Goal: Task Accomplishment & Management: Manage account settings

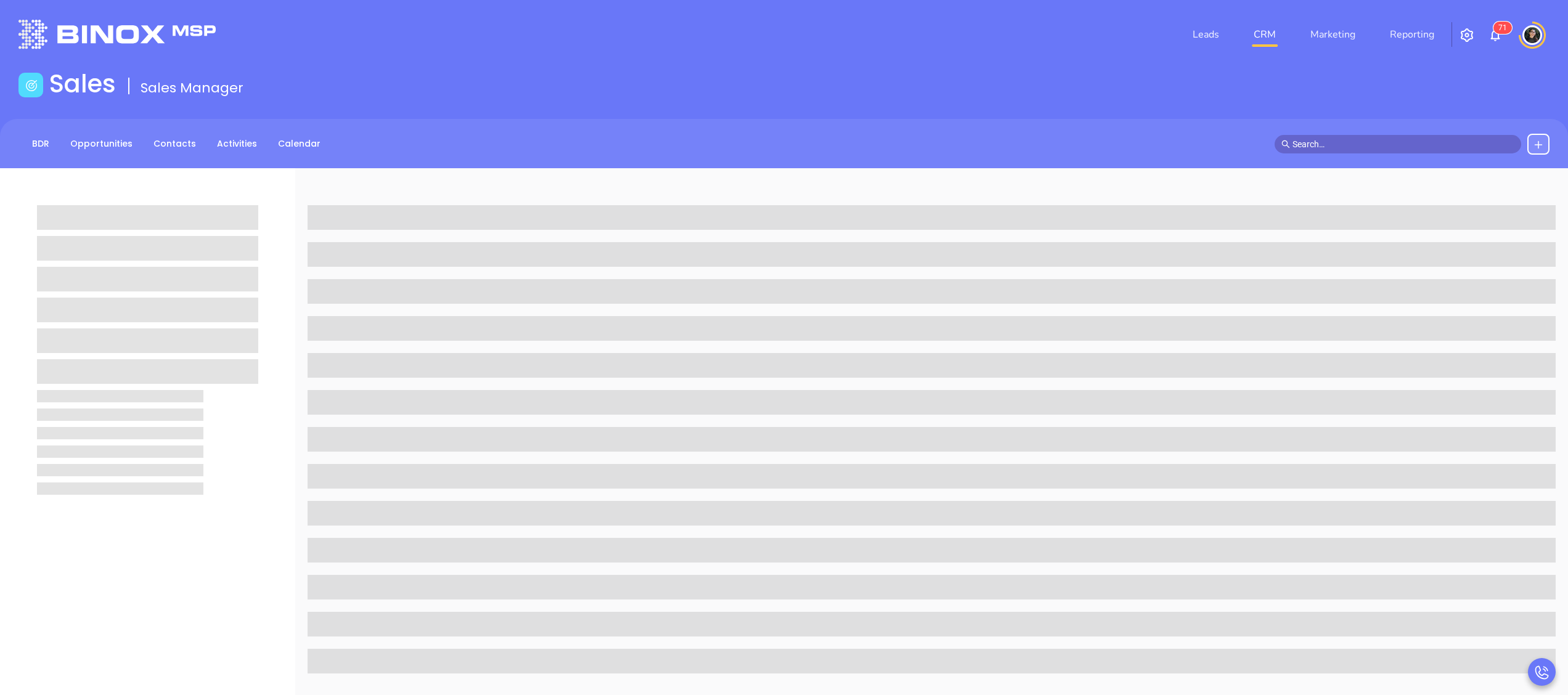
click at [1263, 38] on link "CRM" at bounding box center [1264, 34] width 32 height 25
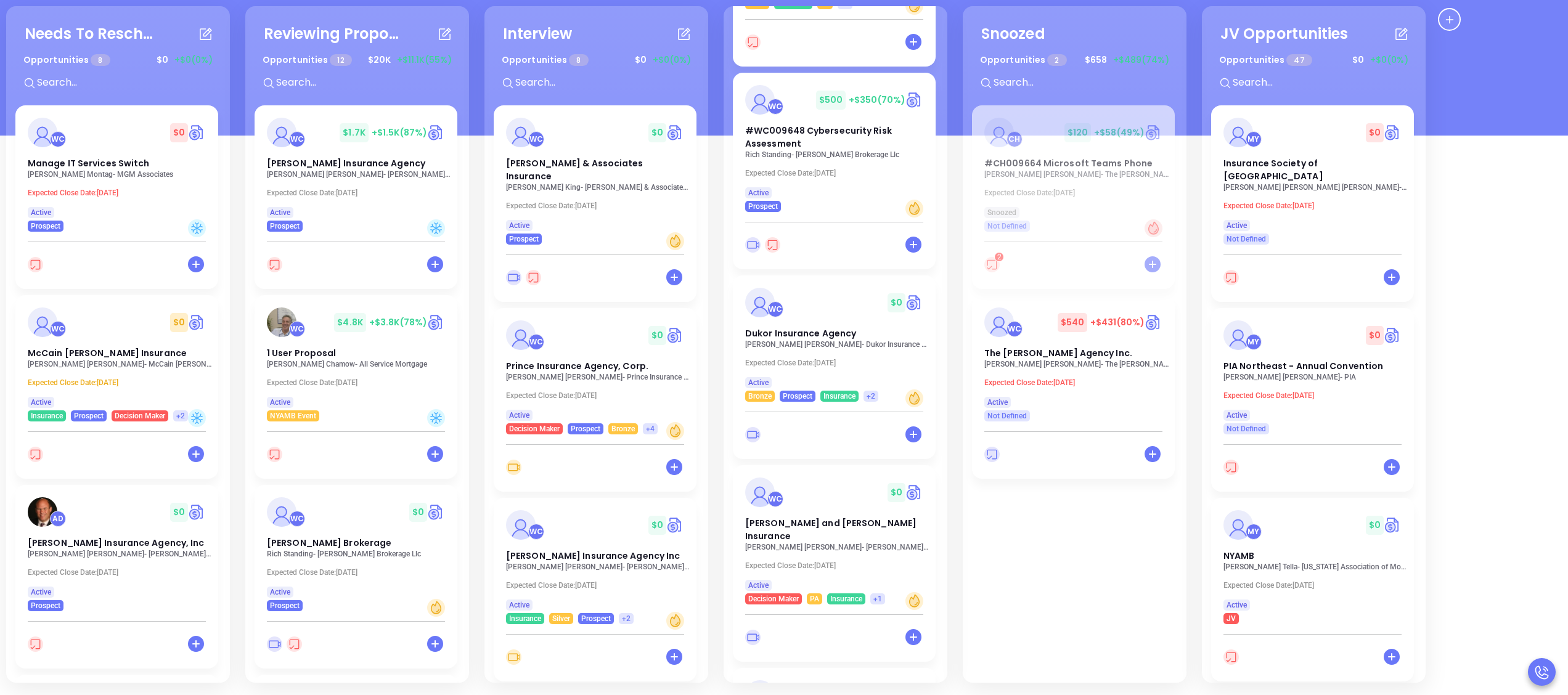
scroll to position [138, 0]
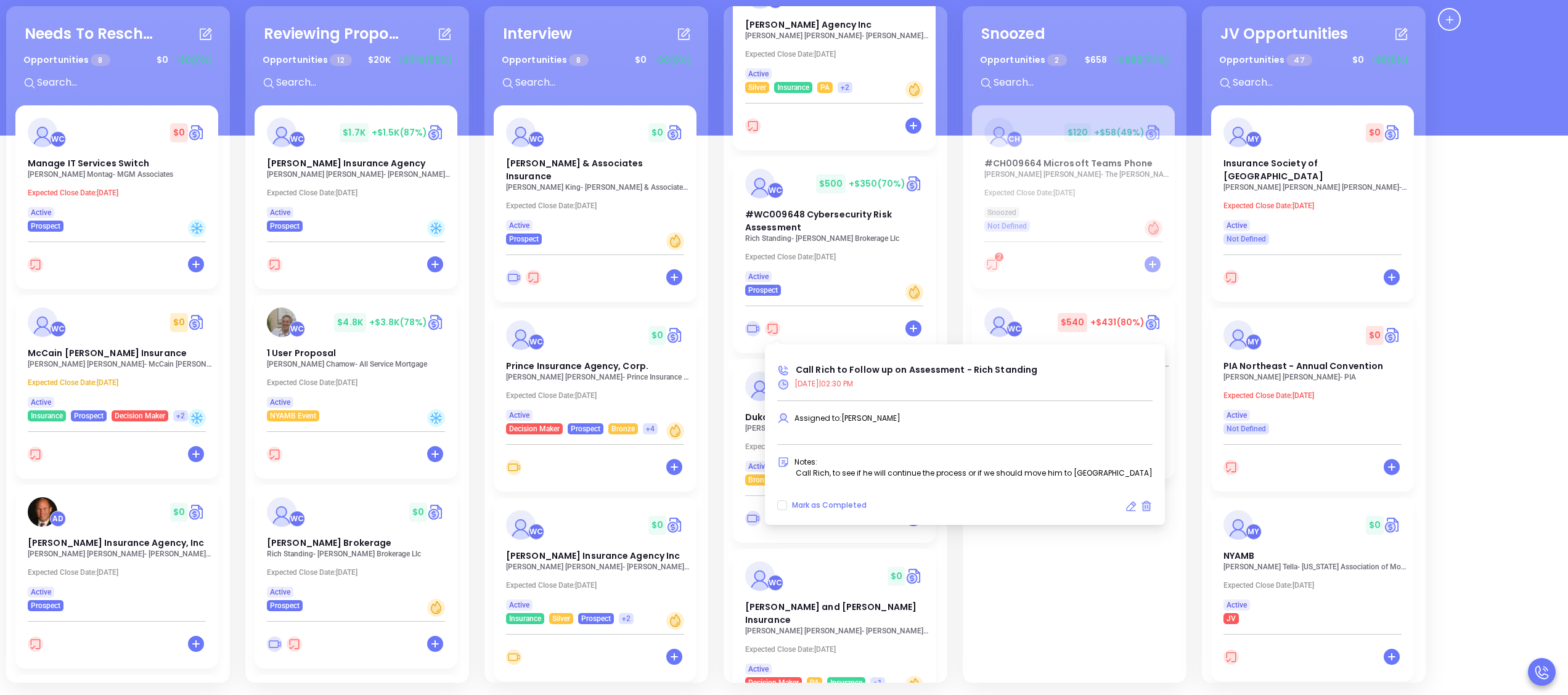
click at [770, 328] on icon at bounding box center [773, 328] width 16 height 16
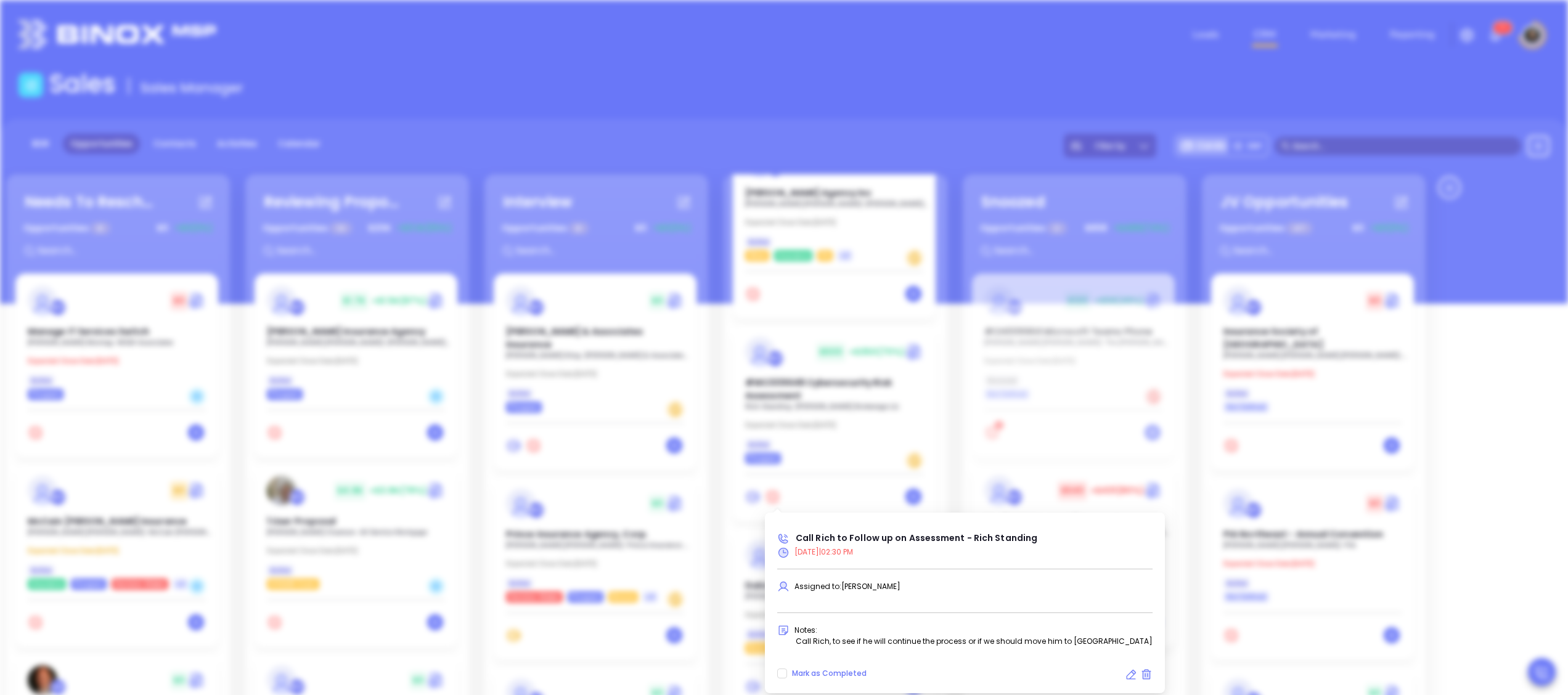
type input "[DATE]"
type input "Call Rich to Follow up on Assessment - Rich Standing"
type input "Call"
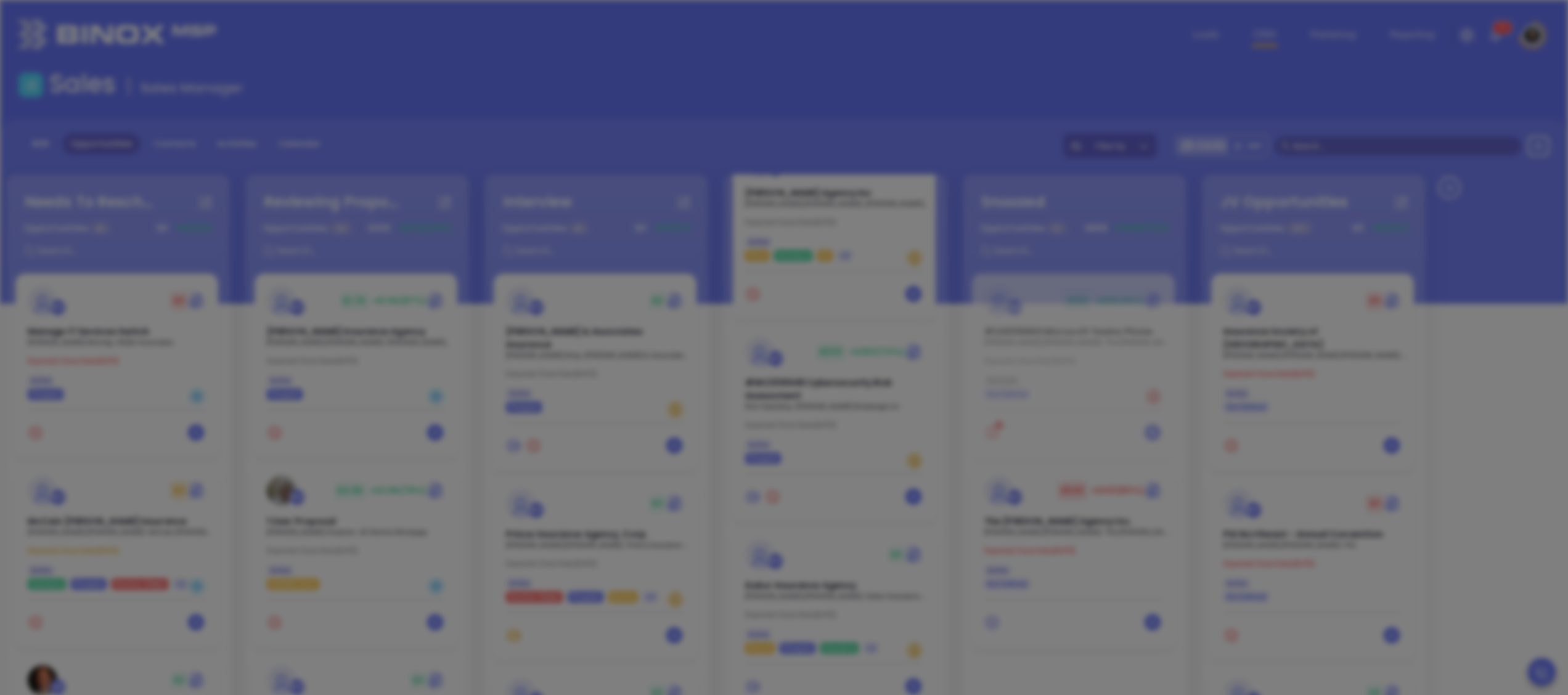
scroll to position [390, 0]
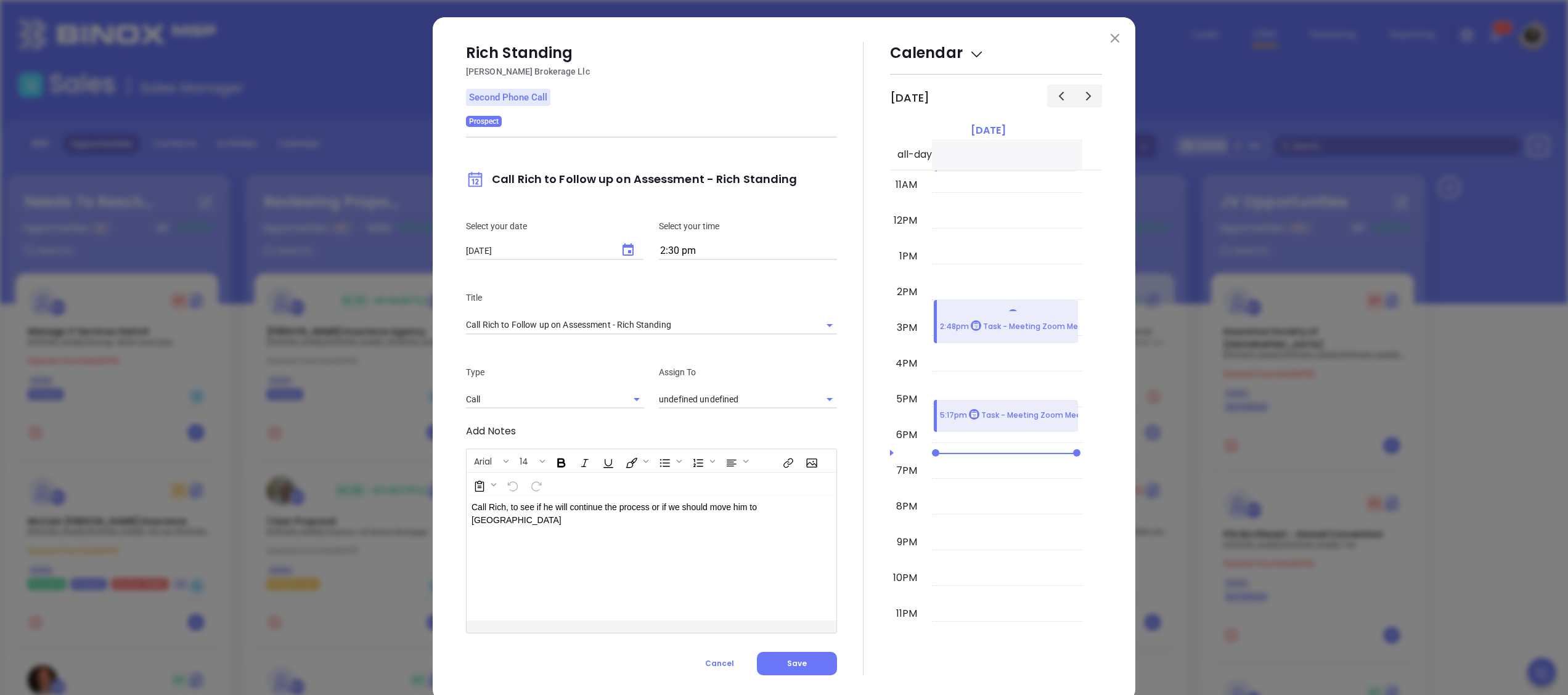
click at [629, 212] on div "Select your date [DATE] ​ Select your time 2:30 pm" at bounding box center [651, 240] width 386 height 72
type input "[PERSON_NAME]"
click at [621, 249] on icon "Choose date, selected date is Oct 6, 2025" at bounding box center [628, 251] width 15 height 15
click at [538, 344] on button "7" at bounding box center [533, 350] width 22 height 22
type input "[DATE]"
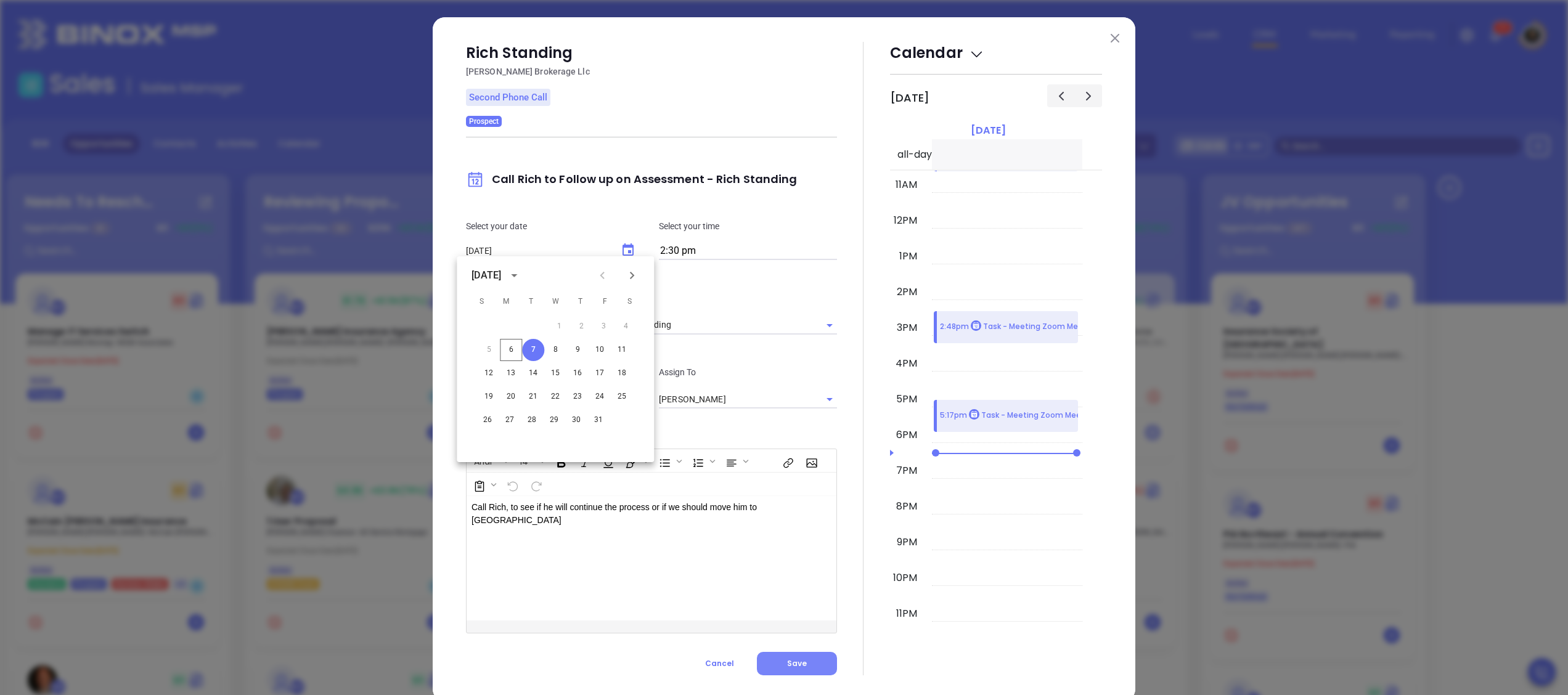
click at [793, 654] on button "Save" at bounding box center [797, 664] width 80 height 24
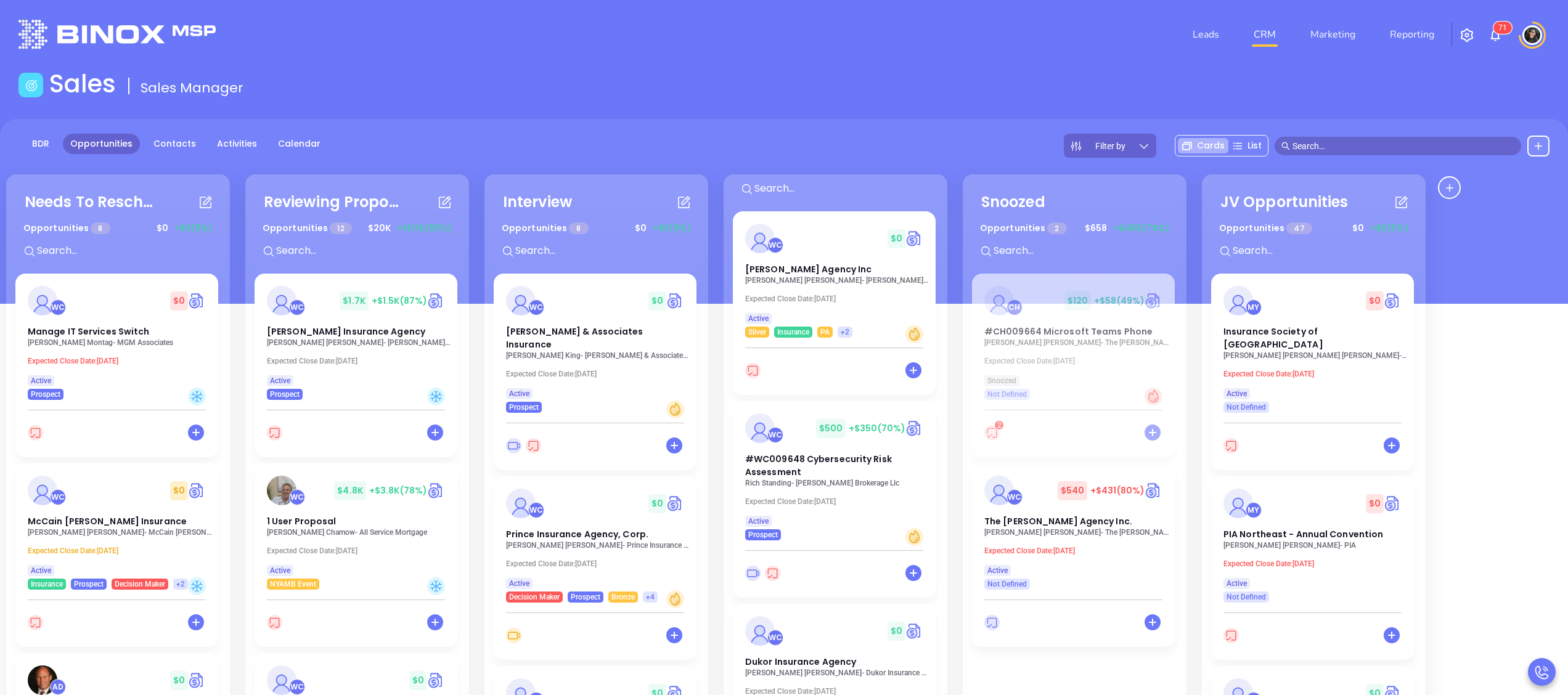
scroll to position [0, 0]
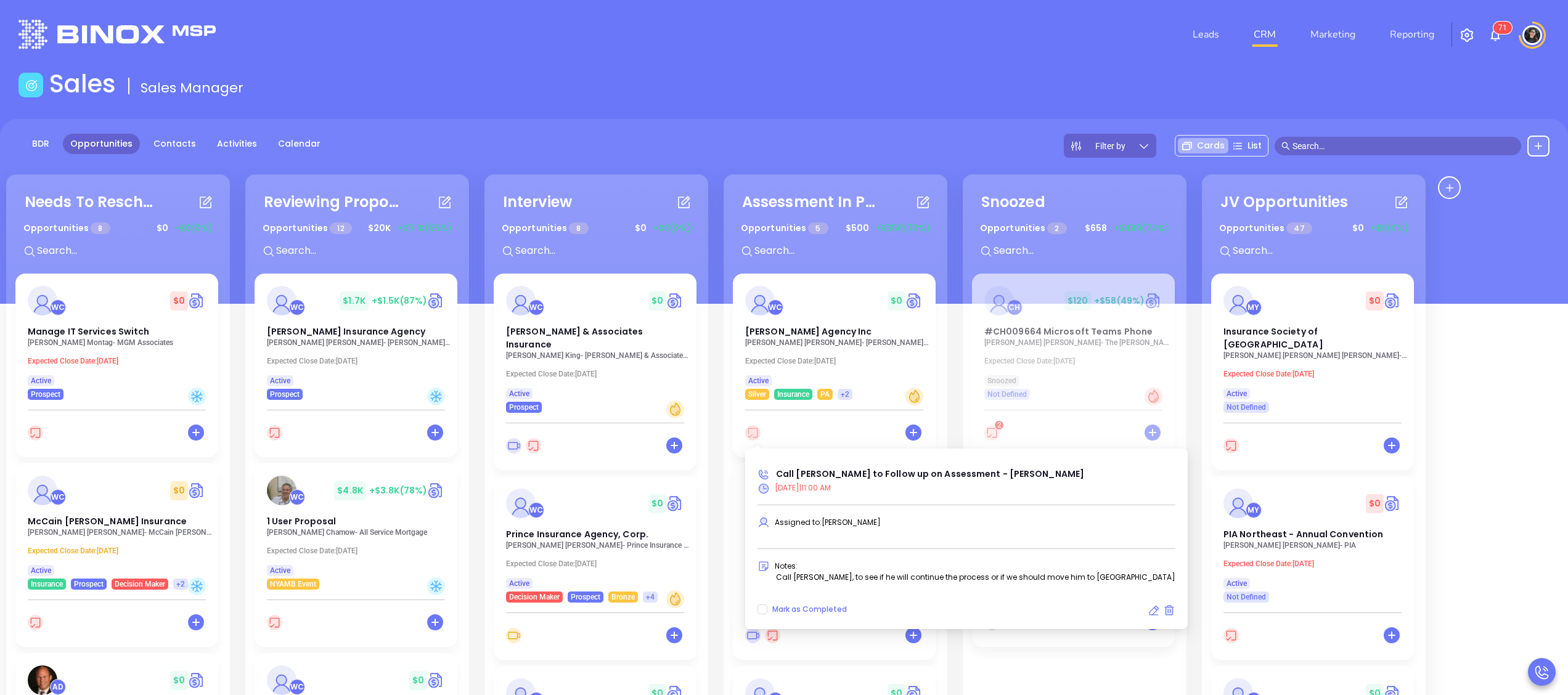
click at [757, 438] on icon at bounding box center [753, 433] width 10 height 10
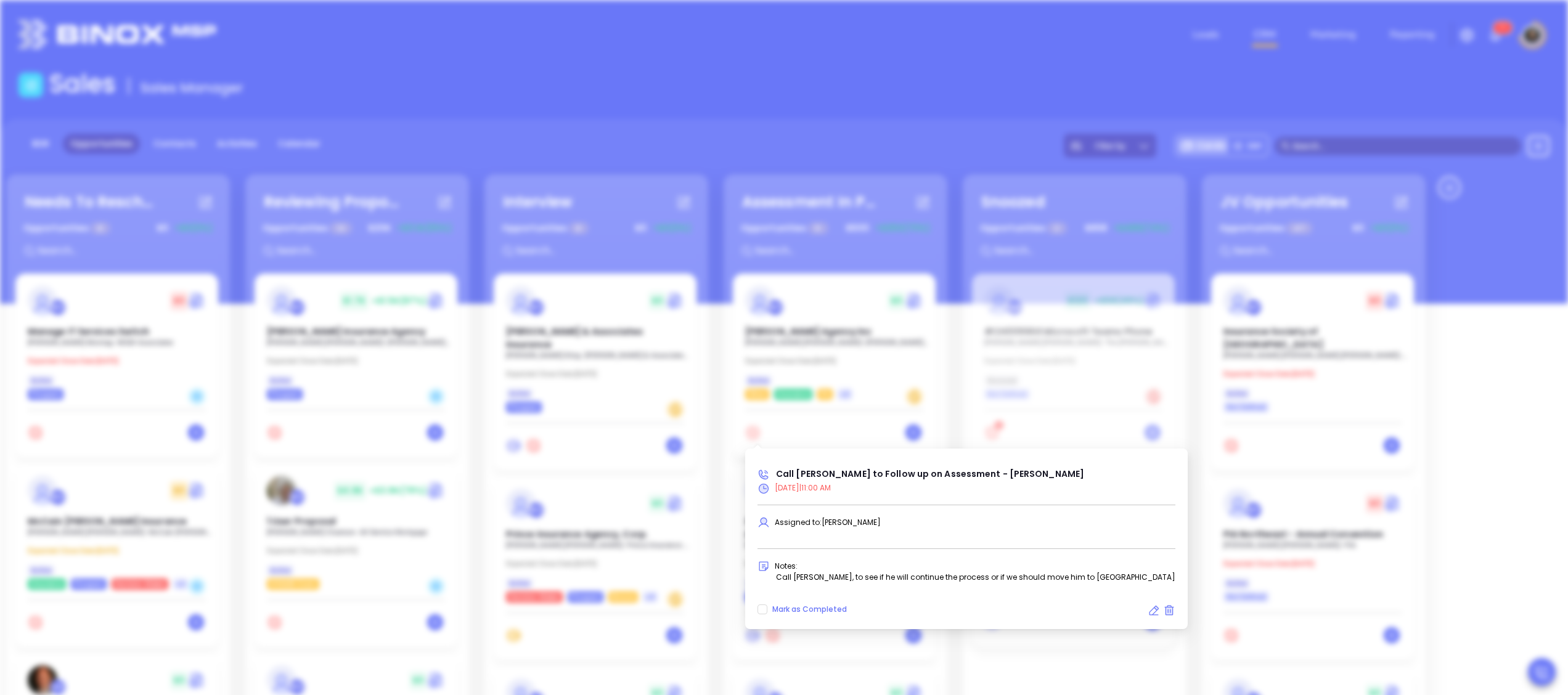
scroll to position [390, 0]
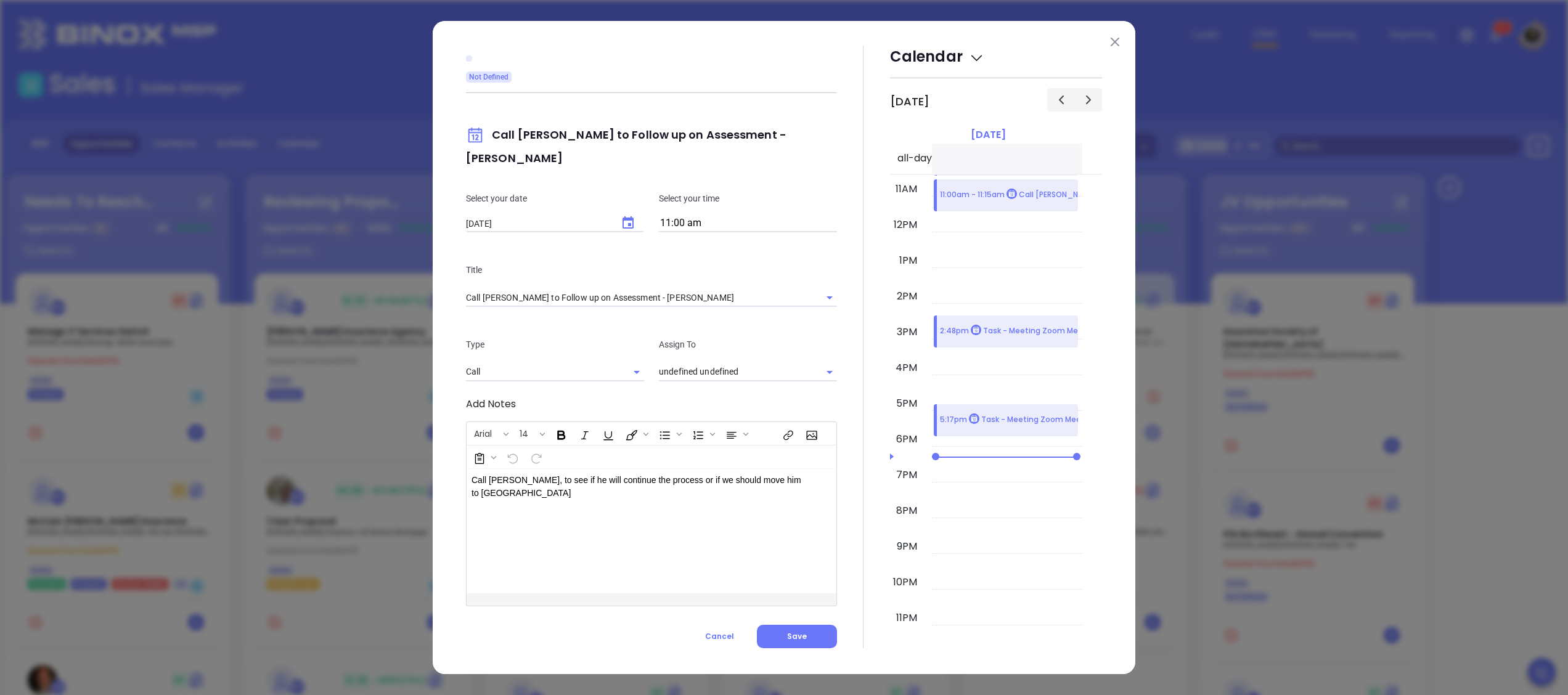
type input "[PERSON_NAME]"
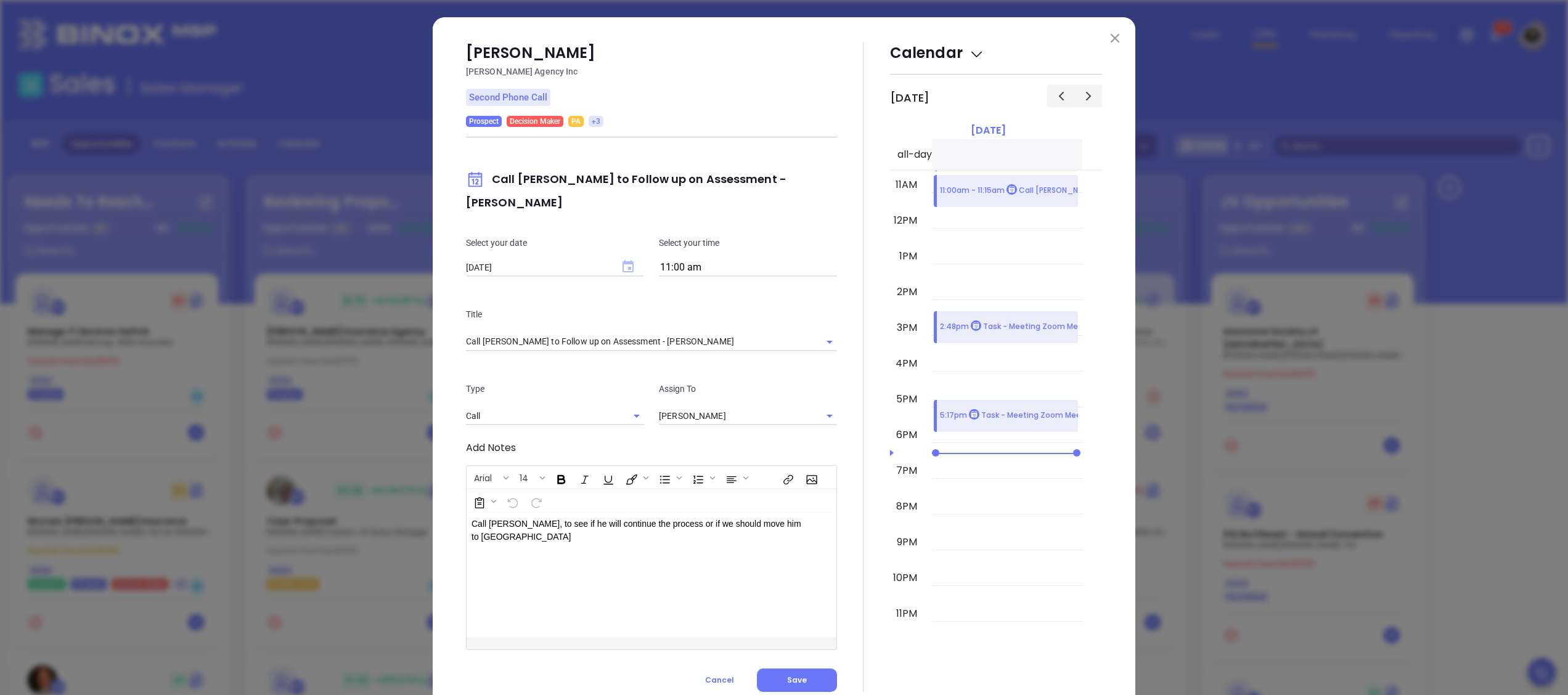
click at [623, 260] on icon "Choose date, selected date is Oct 6, 2025" at bounding box center [628, 266] width 11 height 12
click at [538, 345] on button "7" at bounding box center [533, 350] width 22 height 22
type input "[DATE]"
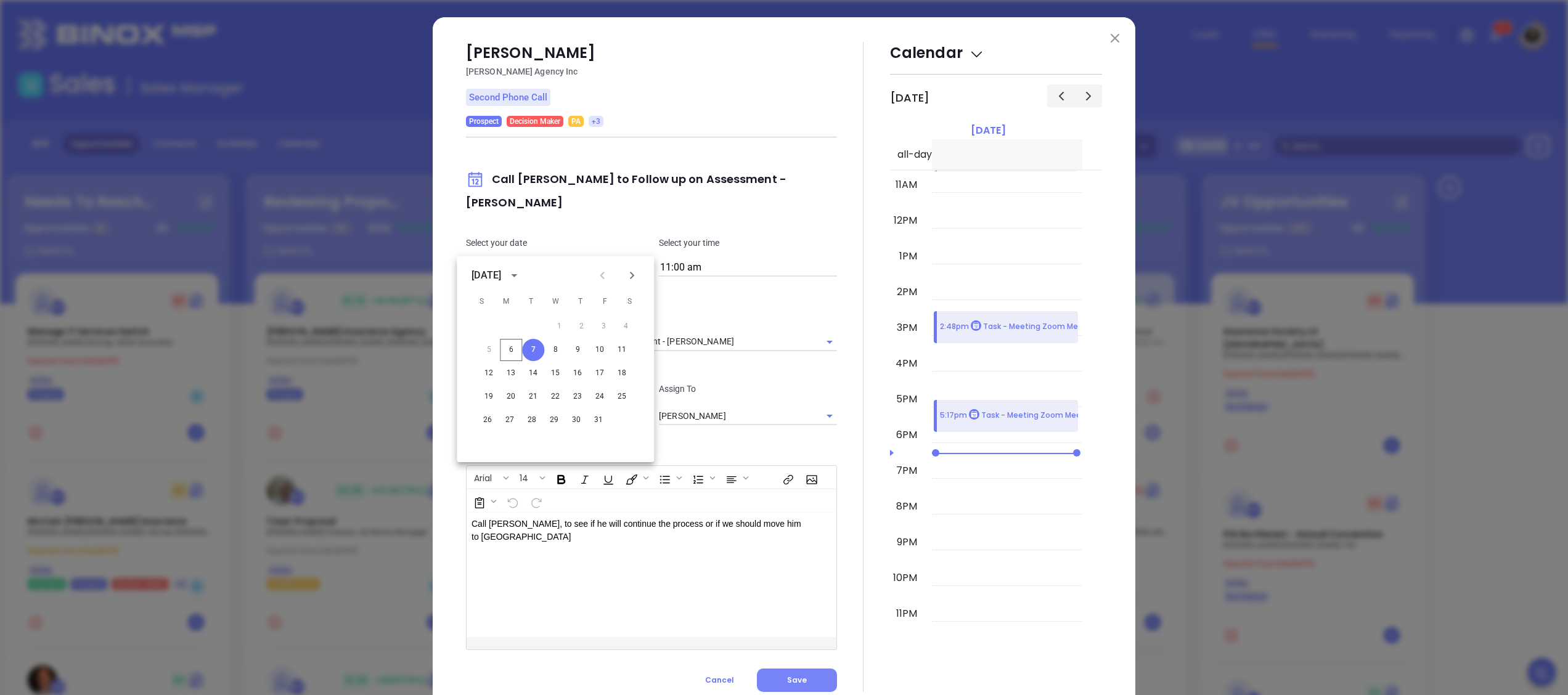
click at [797, 669] on button "Save" at bounding box center [797, 680] width 80 height 24
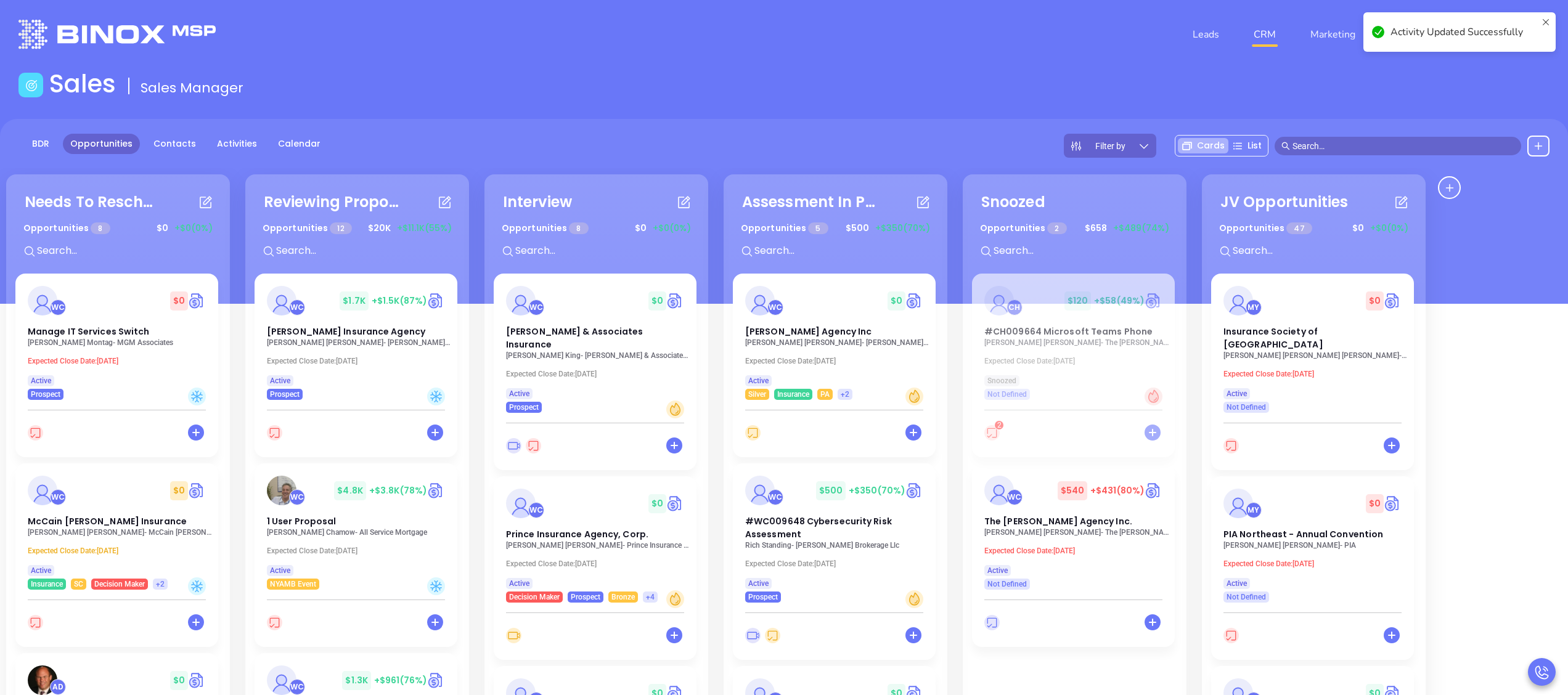
click at [926, 126] on div "BDR Opportunities Contacts Activities Calendar Filter by Cards List" at bounding box center [784, 211] width 1568 height 185
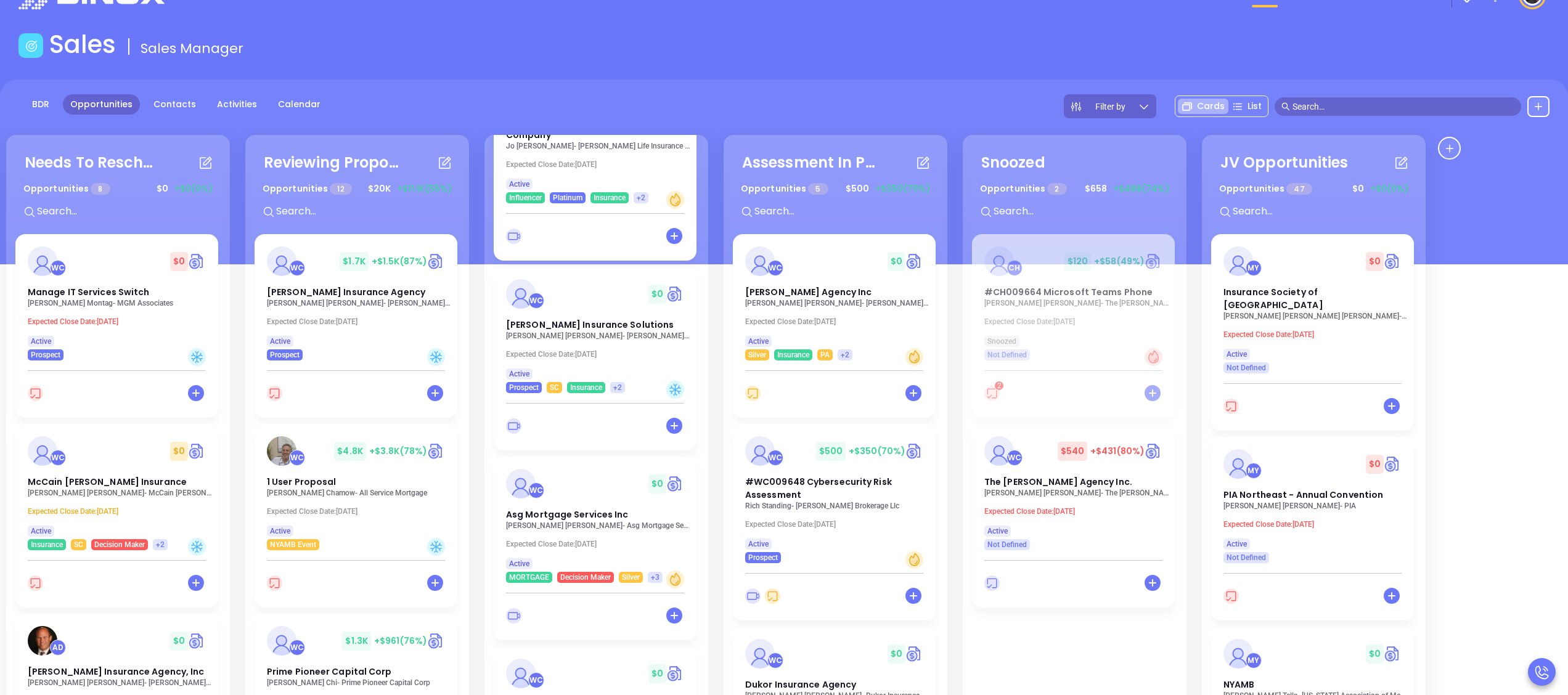
scroll to position [0, 0]
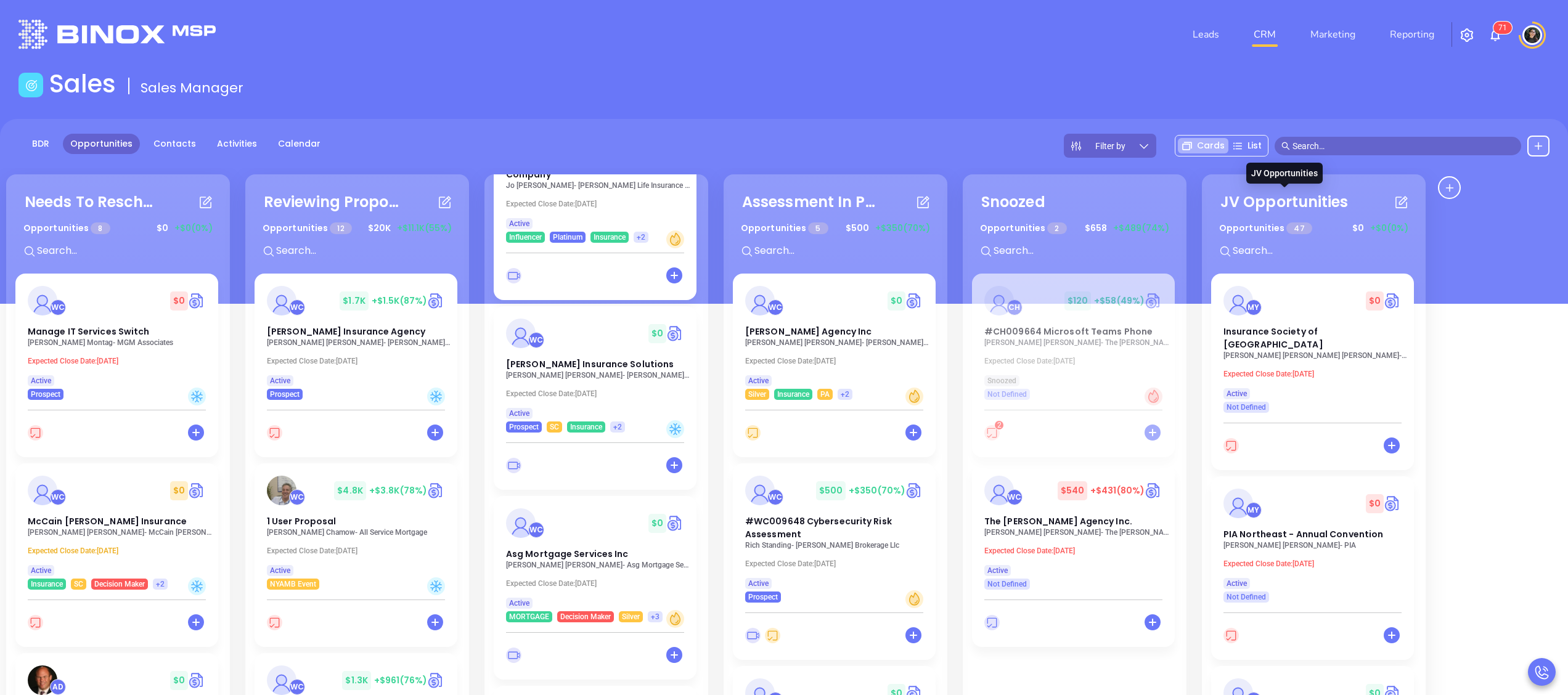
click at [1354, 156] on div "Filter by Cards List" at bounding box center [1306, 146] width 486 height 24
click at [1361, 149] on input "text" at bounding box center [1403, 146] width 222 height 14
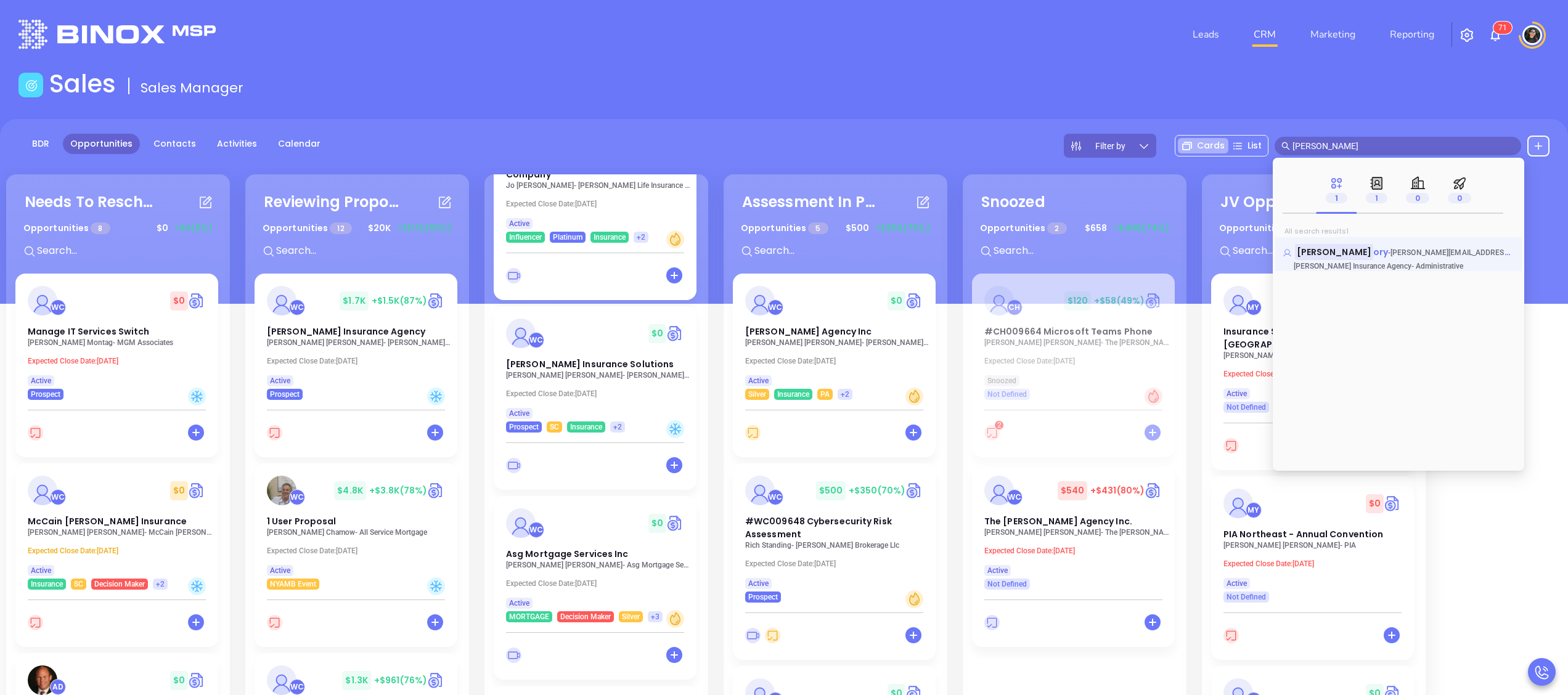
type input "[PERSON_NAME]"
click at [1334, 245] on mark "[PERSON_NAME]" at bounding box center [1334, 251] width 78 height 16
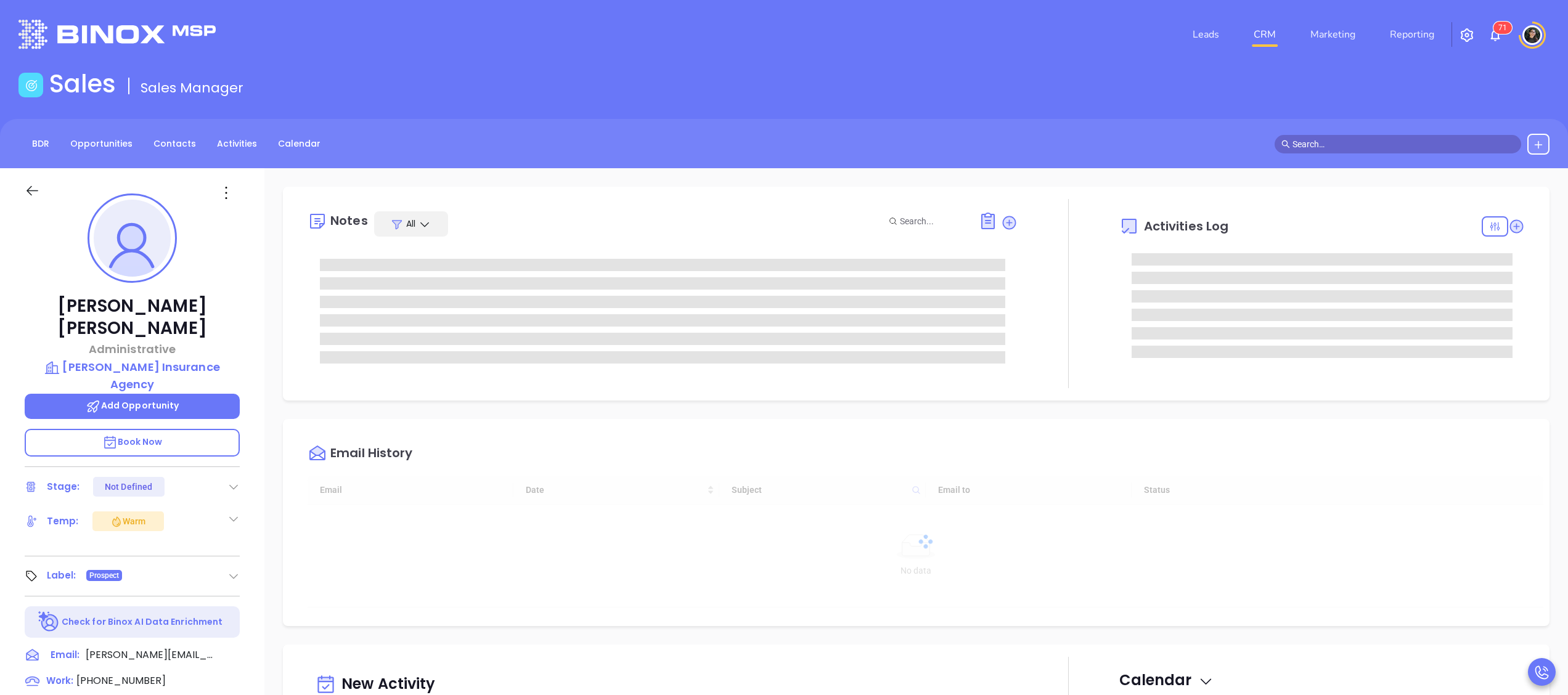
type input "[DATE]"
type input "[PERSON_NAME]"
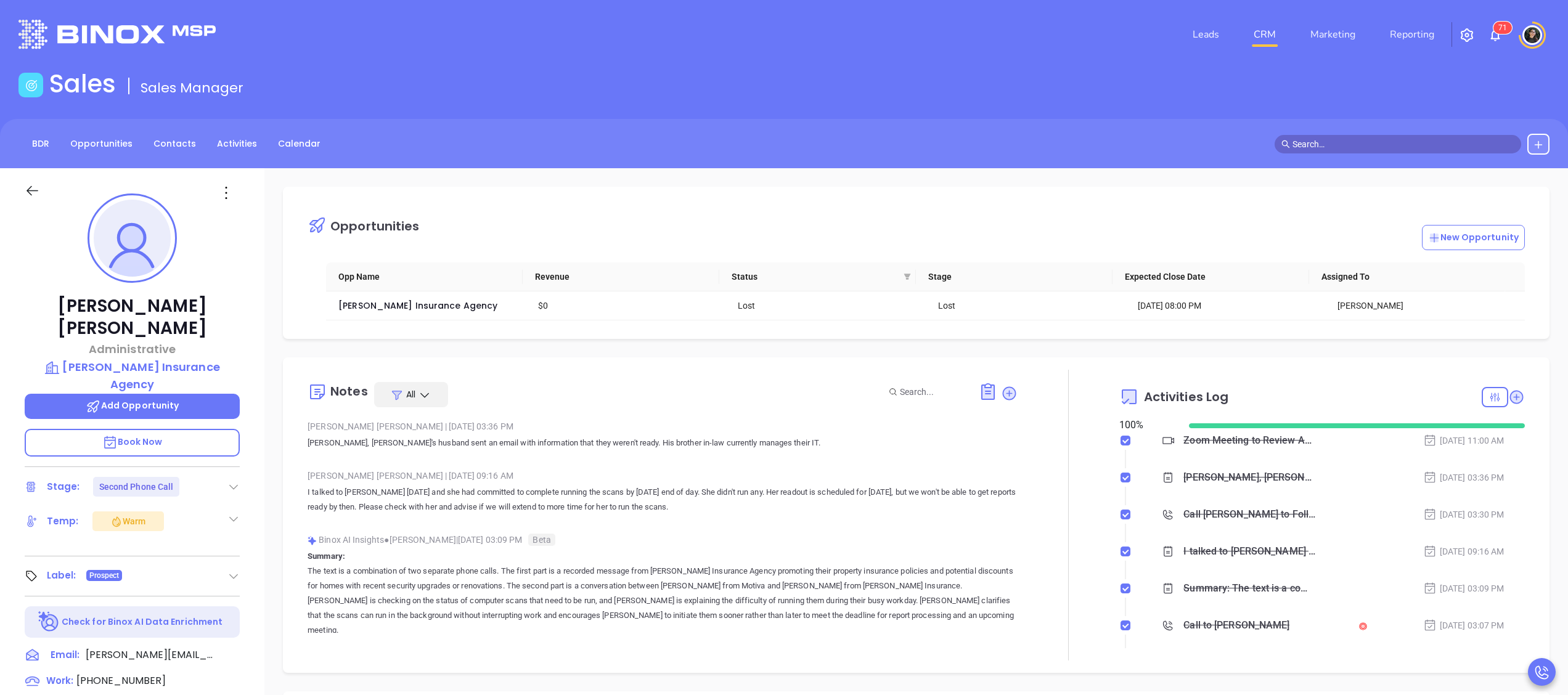
click at [1273, 51] on nav "Leads CRM Marketing Reporting" at bounding box center [1313, 34] width 277 height 45
click at [1270, 41] on link "CRM" at bounding box center [1264, 34] width 32 height 25
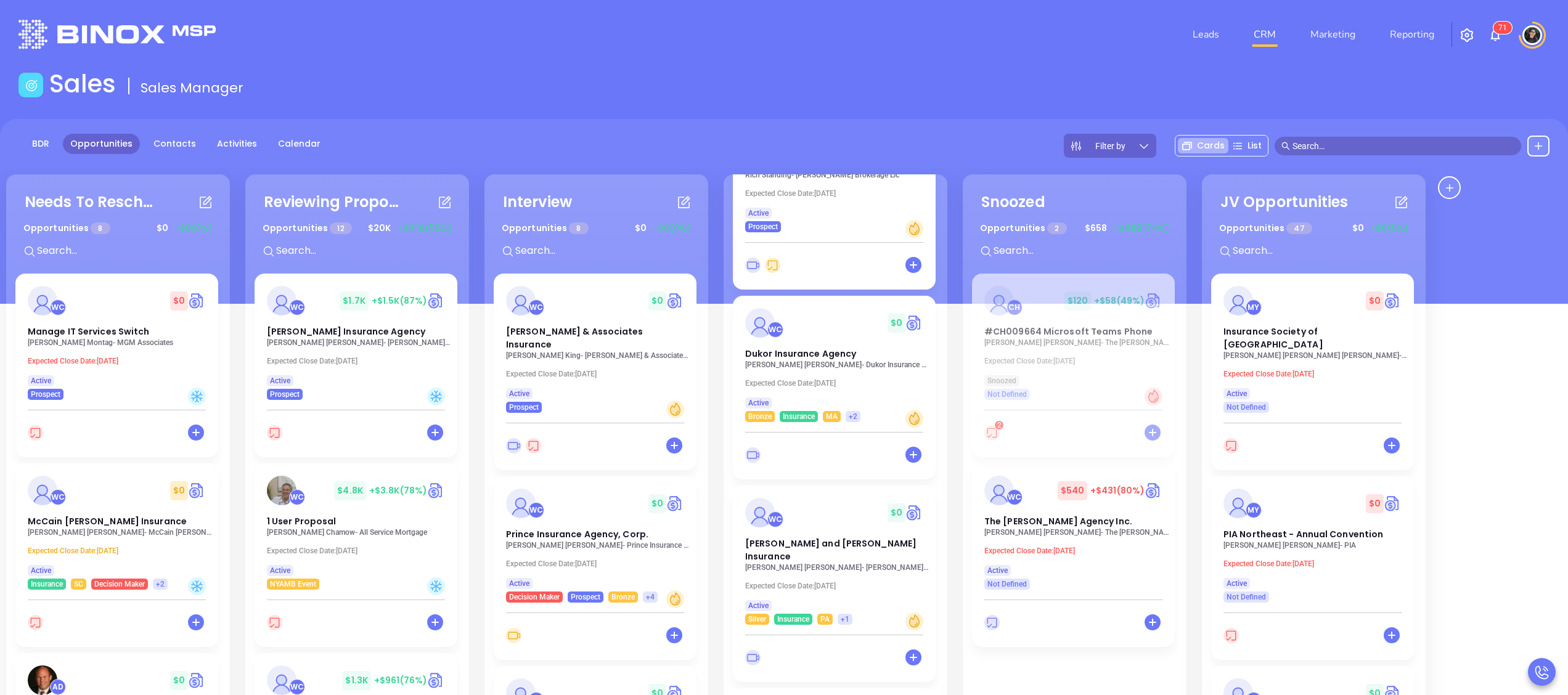
scroll to position [385, 0]
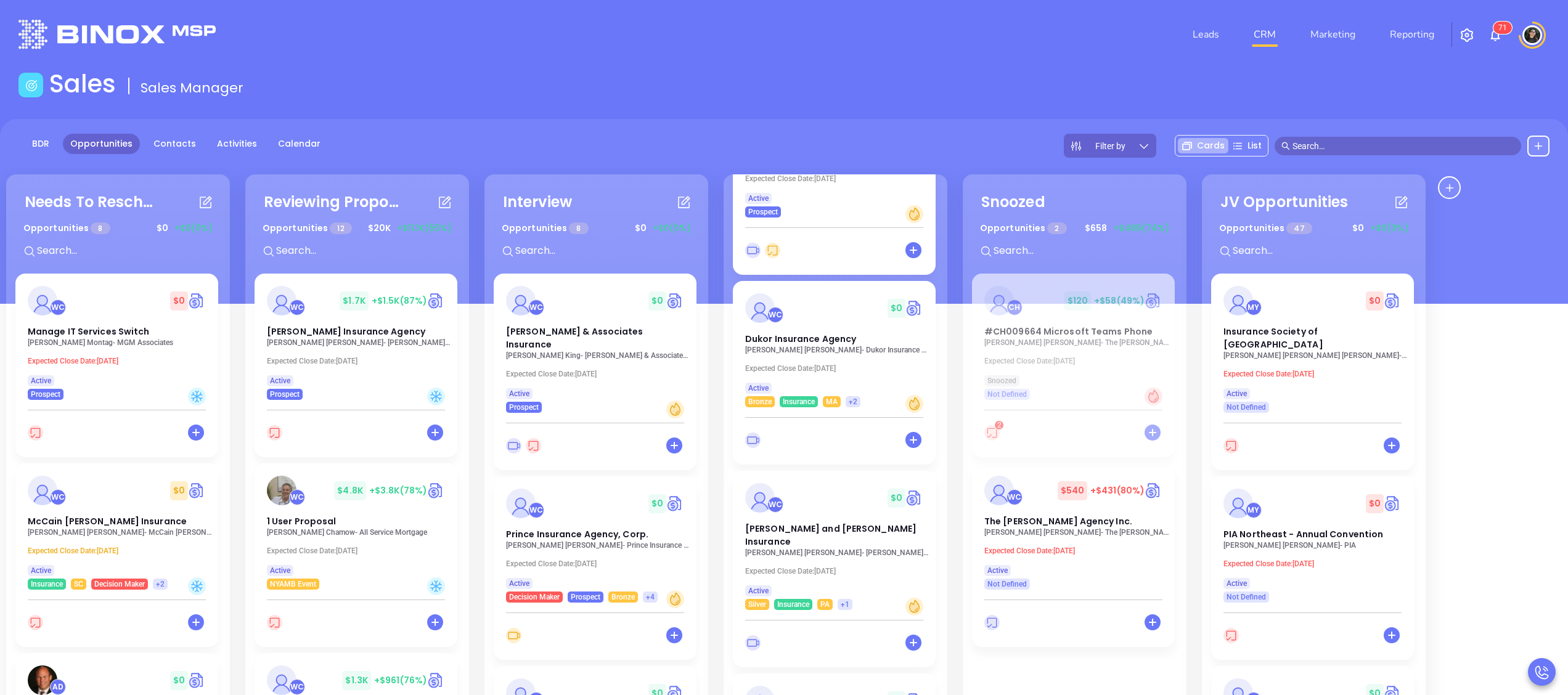
click at [844, 348] on p "[PERSON_NAME] Insurance Agency" at bounding box center [837, 350] width 185 height 9
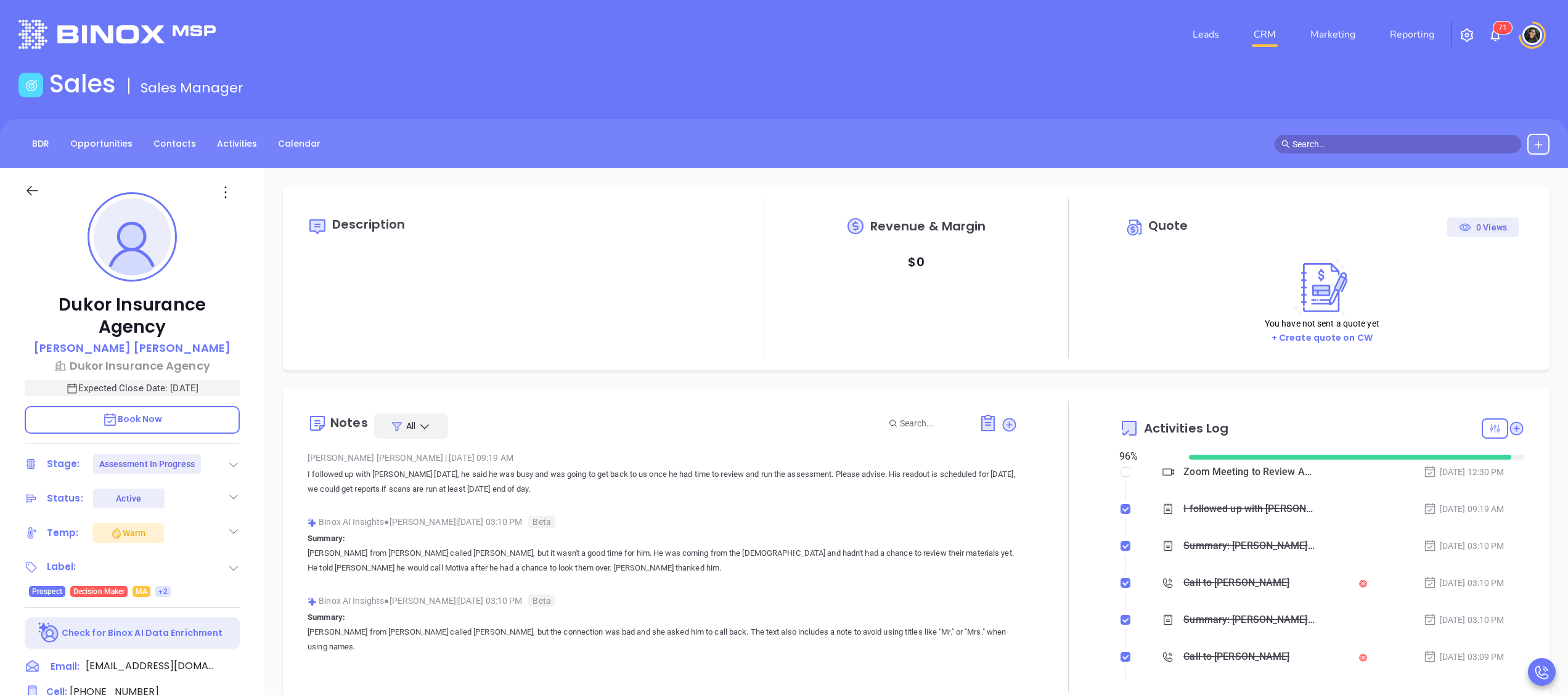
type input "[DATE]"
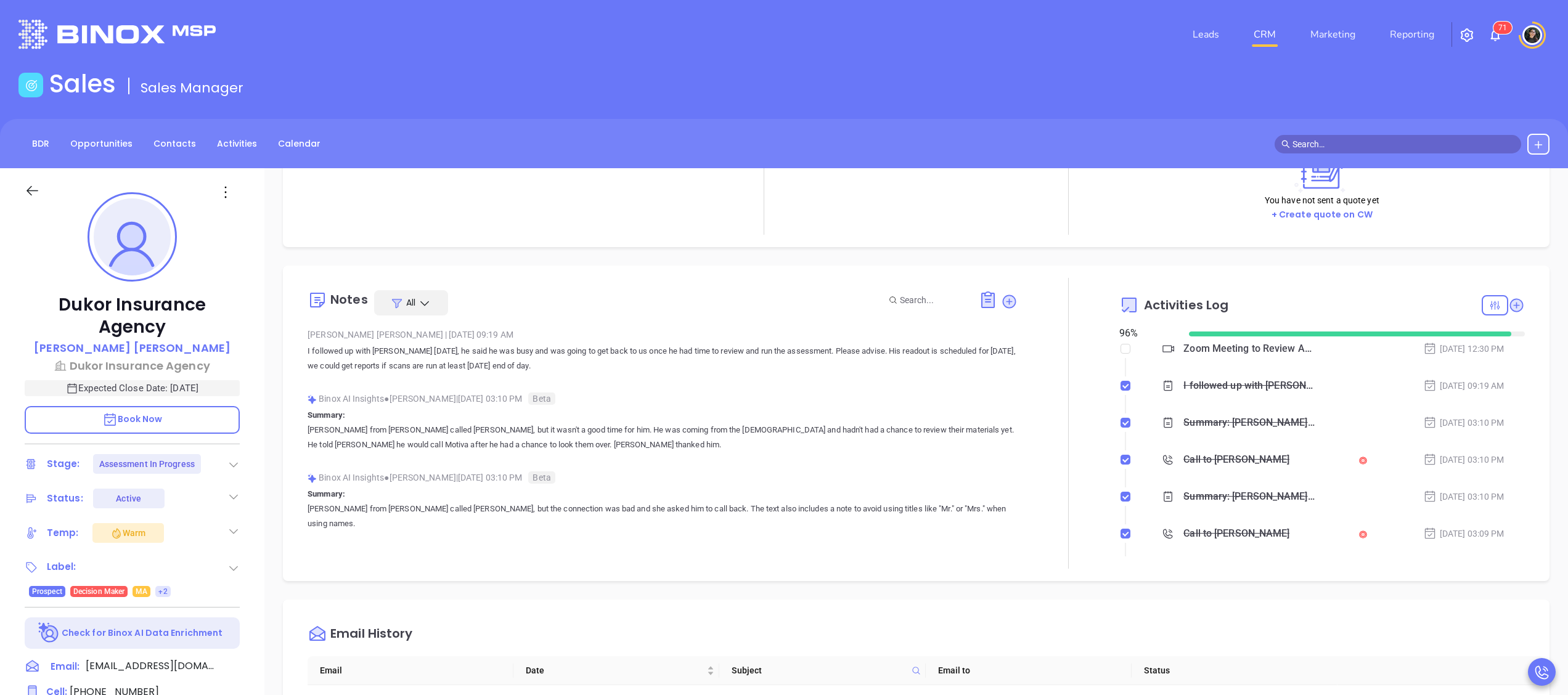
type input "[PERSON_NAME]"
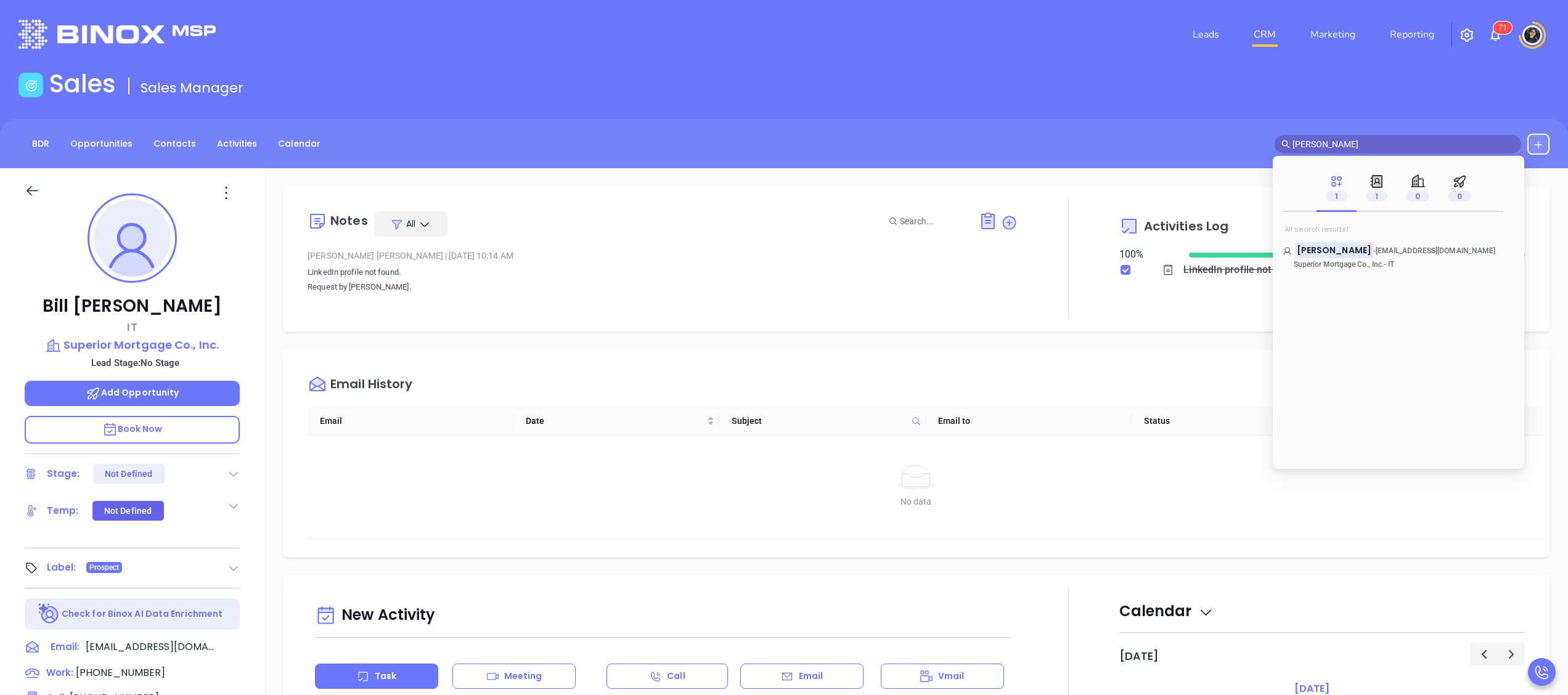
scroll to position [358, 0]
click at [1278, 34] on link "CRM" at bounding box center [1264, 34] width 32 height 25
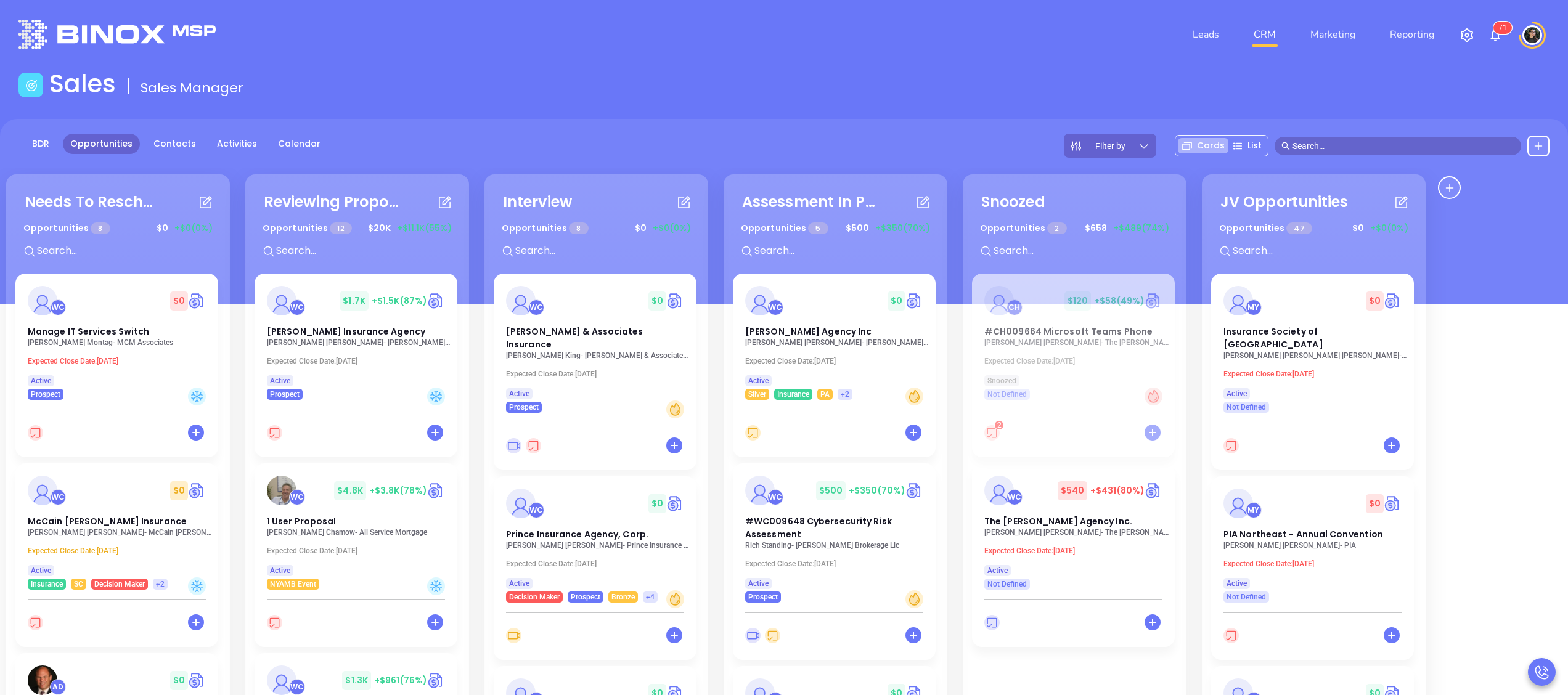
click at [1100, 96] on div "Sales Sales Manager" at bounding box center [783, 86] width 1546 height 34
